Goal: Information Seeking & Learning: Learn about a topic

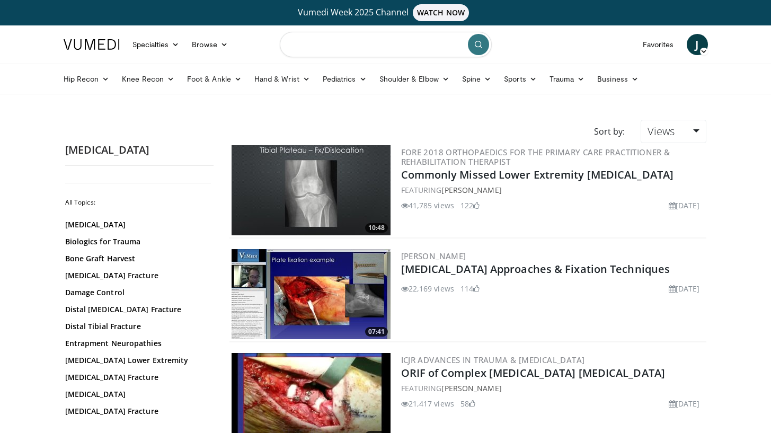
click at [337, 49] on input "Search topics, interventions" at bounding box center [386, 44] width 212 height 25
type input "**********"
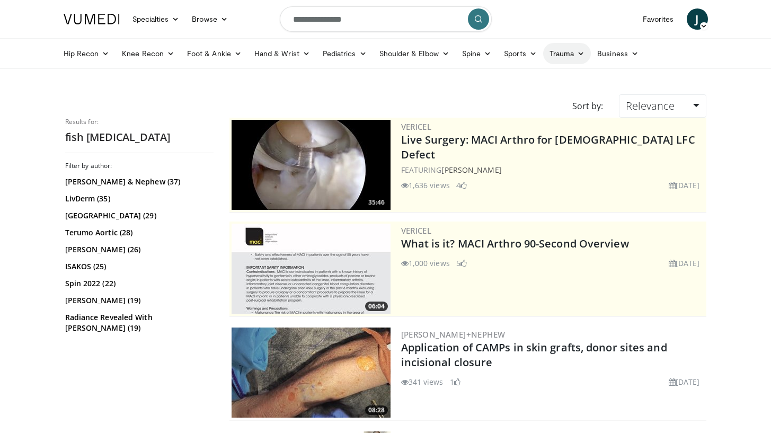
click at [568, 54] on link "Trauma" at bounding box center [567, 53] width 48 height 21
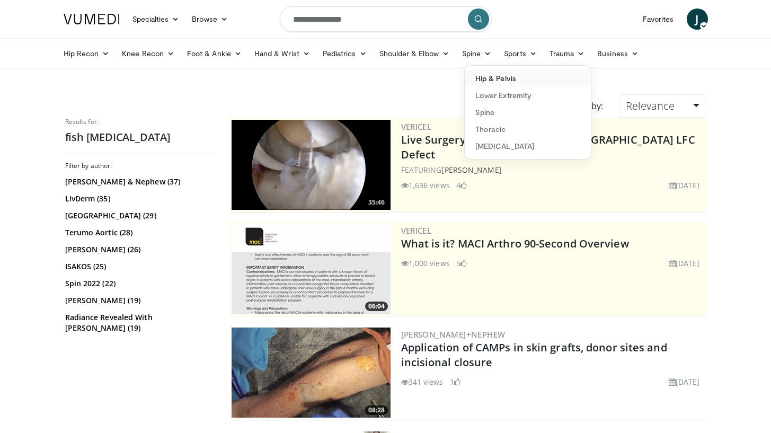
click at [511, 81] on link "Hip & Pelvis" at bounding box center [528, 78] width 126 height 17
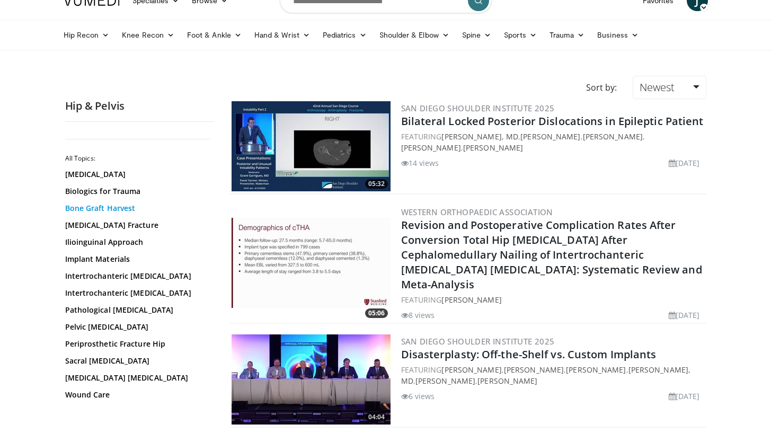
scroll to position [20, 0]
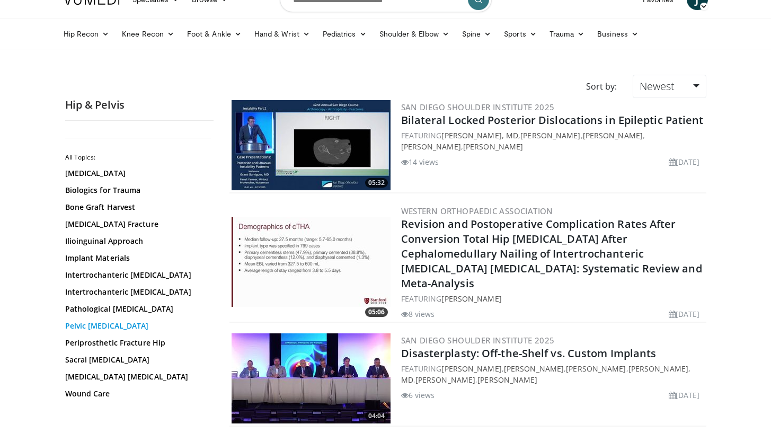
click at [95, 323] on link "Pelvic [MEDICAL_DATA]" at bounding box center [136, 326] width 143 height 11
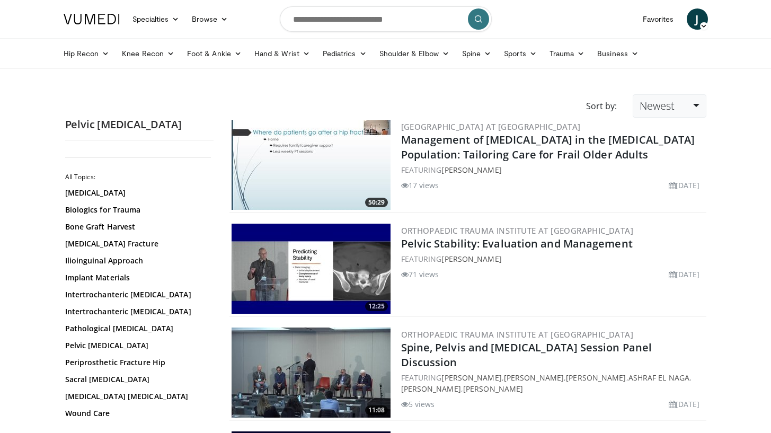
click at [674, 104] on span "Newest" at bounding box center [657, 106] width 35 height 14
click at [659, 184] on link "Views" at bounding box center [675, 182] width 84 height 17
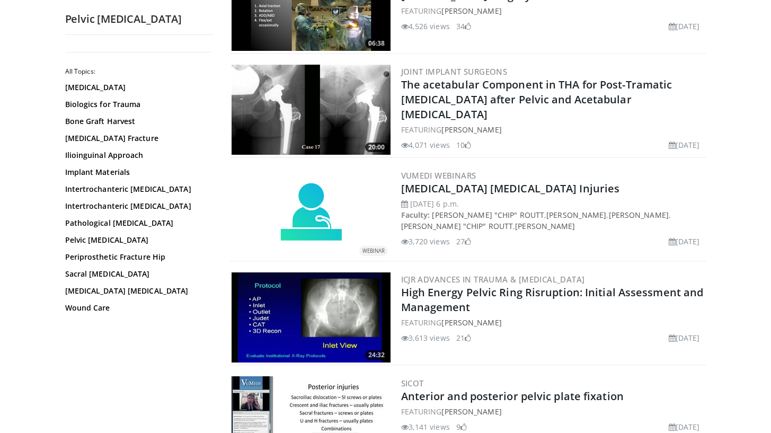
scroll to position [1824, 0]
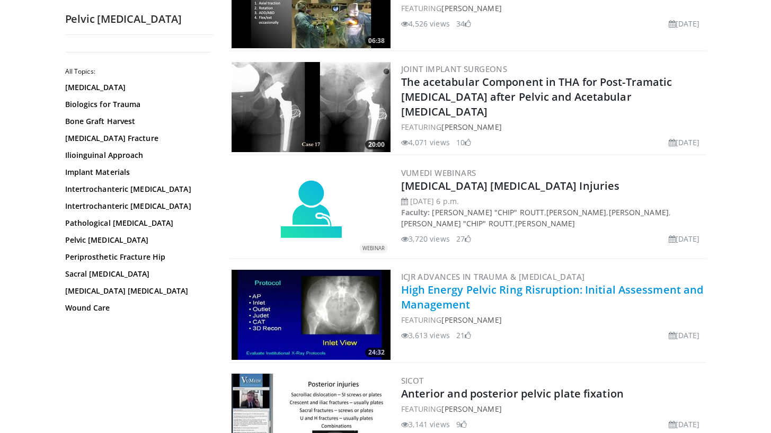
click at [536, 293] on link "High Energy Pelvic Ring Risruption: Initial Assessment and Management" at bounding box center [552, 297] width 303 height 29
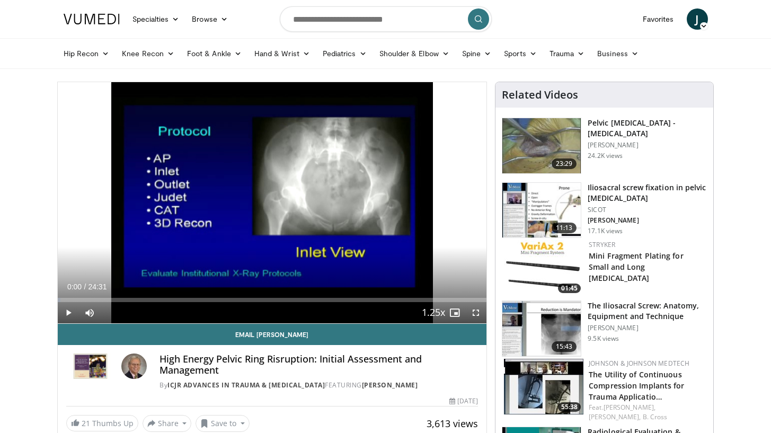
click at [66, 312] on span "Video Player" at bounding box center [68, 312] width 21 height 21
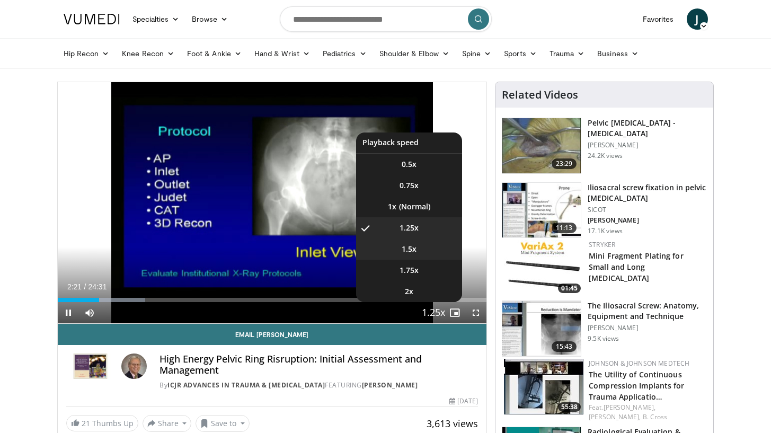
click at [422, 254] on li "1.5x" at bounding box center [409, 249] width 106 height 21
click at [424, 231] on li "1.25x" at bounding box center [409, 227] width 106 height 21
